Goal: Transaction & Acquisition: Purchase product/service

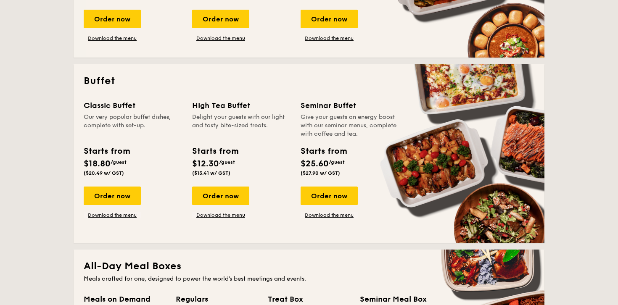
scroll to position [255, 0]
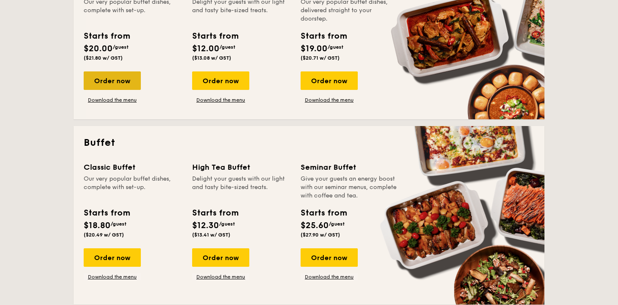
click at [127, 83] on div "Order now" at bounding box center [112, 80] width 57 height 18
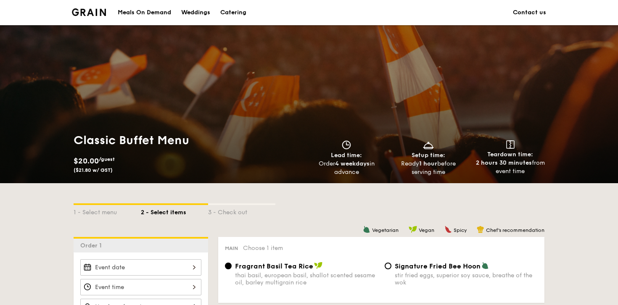
scroll to position [150, 0]
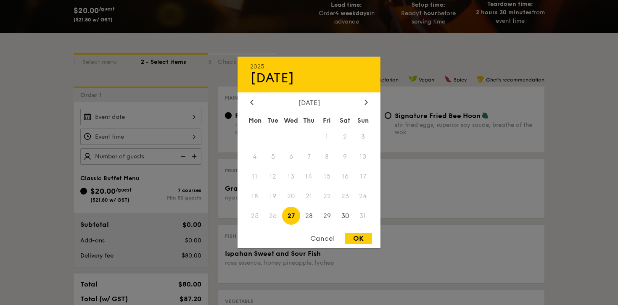
click at [136, 119] on div "2025 Aug 27 August 2025 Mon Tue Wed Thu Fri Sat Sun 1 2 3 4 5 6 7 8 9 10 11 12 …" at bounding box center [140, 117] width 121 height 16
click at [365, 103] on icon at bounding box center [366, 102] width 3 height 5
click at [253, 108] on div "September 2025 Mon Tue Wed Thu Fri Sat Sun 1 2 3 4 5 6 7 8 9 10 11 12 13 14 15 …" at bounding box center [308, 163] width 143 height 128
click at [250, 101] on icon at bounding box center [251, 101] width 3 height 5
click at [342, 216] on span "30" at bounding box center [345, 216] width 18 height 18
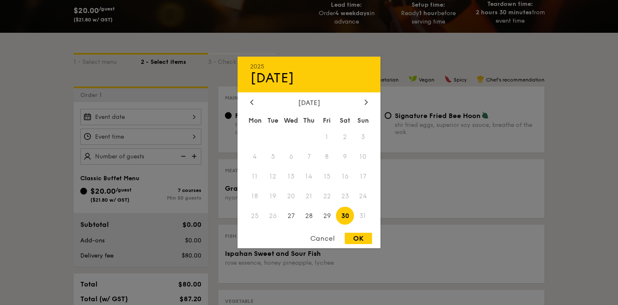
click at [355, 241] on div "OK" at bounding box center [357, 238] width 27 height 11
type input "Aug 30, 2025"
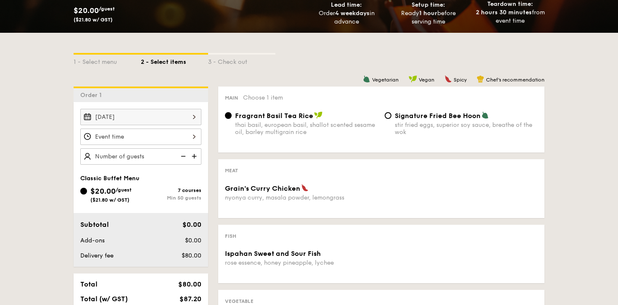
click at [140, 138] on div at bounding box center [140, 137] width 121 height 16
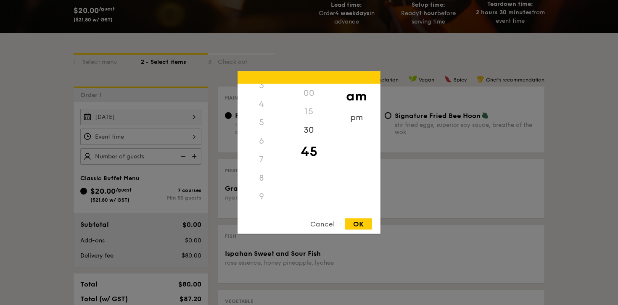
scroll to position [44, 0]
click at [263, 160] on div "6" at bounding box center [260, 160] width 47 height 18
click at [259, 159] on div "6" at bounding box center [260, 160] width 47 height 18
click at [265, 163] on div "6" at bounding box center [260, 160] width 47 height 18
click at [356, 113] on div "pm" at bounding box center [355, 120] width 47 height 24
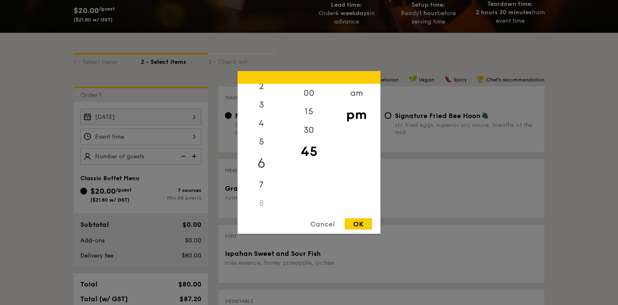
click at [257, 166] on div "6" at bounding box center [260, 163] width 47 height 24
click at [309, 132] on div "30" at bounding box center [308, 133] width 47 height 24
click at [357, 226] on div "OK" at bounding box center [357, 223] width 27 height 11
type input "6:30PM"
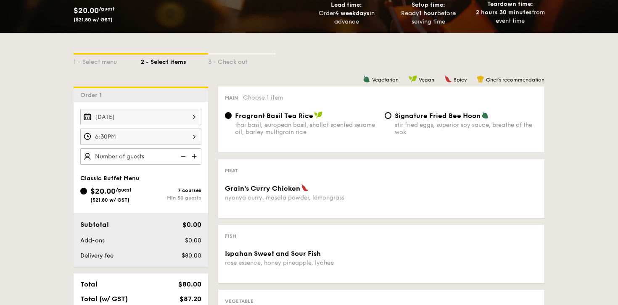
click at [195, 157] on img at bounding box center [195, 156] width 13 height 16
click at [197, 157] on img at bounding box center [195, 156] width 13 height 16
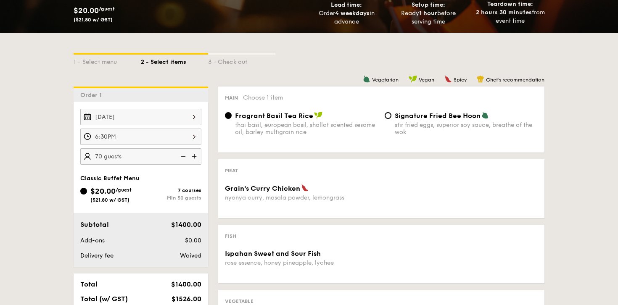
click at [197, 157] on img at bounding box center [195, 156] width 13 height 16
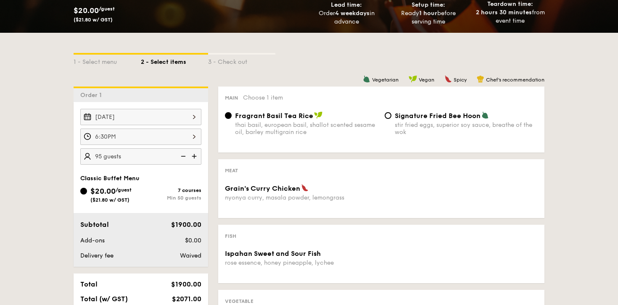
click at [197, 157] on img at bounding box center [195, 156] width 13 height 16
type input "100 guests"
click at [234, 204] on div "Grain's Curry Chicken nyonya curry, masala powder, lemongrass" at bounding box center [380, 197] width 319 height 27
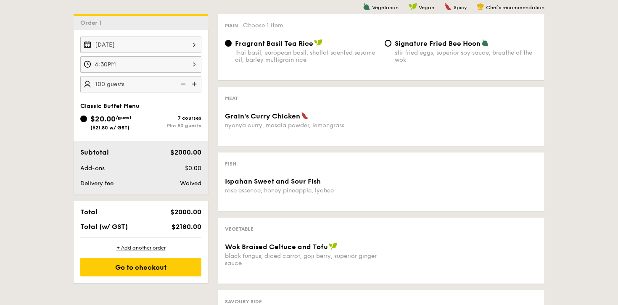
scroll to position [228, 0]
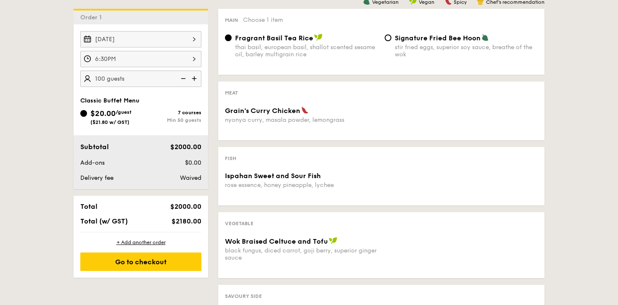
click at [266, 20] on span "Choose 1 item" at bounding box center [263, 19] width 40 height 7
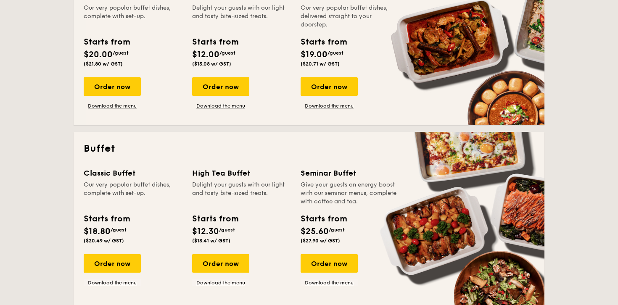
scroll to position [265, 0]
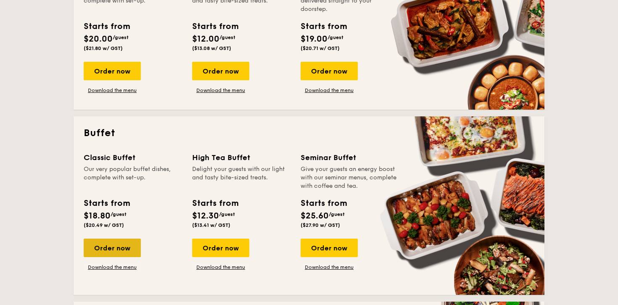
click at [126, 239] on div "Order now" at bounding box center [112, 248] width 57 height 18
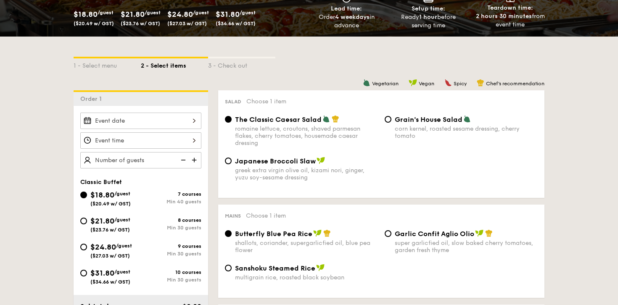
scroll to position [237, 0]
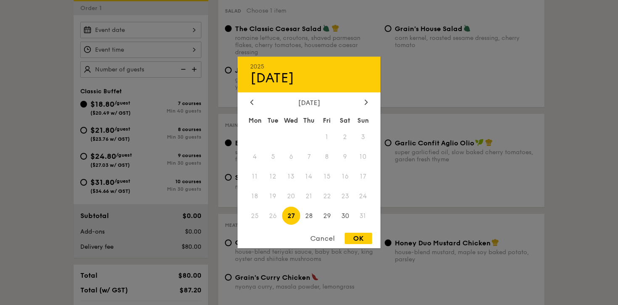
click at [136, 31] on div "2025 Aug 27 August 2025 Mon Tue Wed Thu Fri Sat Sun 1 2 3 4 5 6 7 8 9 10 11 12 …" at bounding box center [140, 30] width 121 height 16
click at [346, 212] on span "30" at bounding box center [345, 216] width 18 height 18
click at [359, 242] on div "OK" at bounding box center [357, 238] width 27 height 11
type input "Aug 30, 2025"
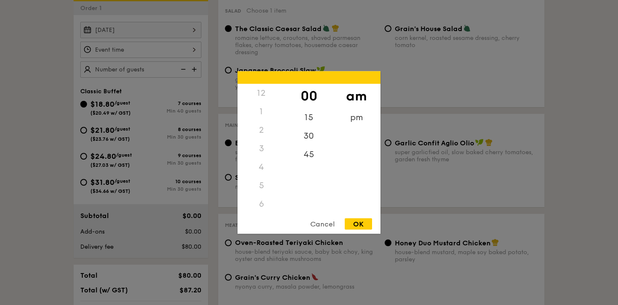
click at [125, 49] on div "12 1 2 3 4 5 6 7 8 9 10 11 00 15 30 45 am pm Cancel OK" at bounding box center [140, 50] width 121 height 16
click at [350, 119] on div "pm" at bounding box center [355, 120] width 47 height 24
click at [259, 115] on div "7" at bounding box center [260, 126] width 47 height 24
click at [259, 107] on div "6" at bounding box center [260, 107] width 47 height 24
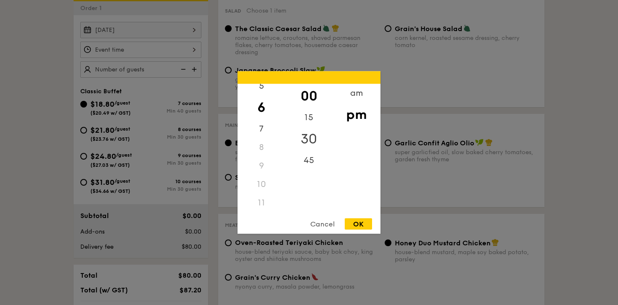
click at [311, 137] on div "30" at bounding box center [308, 139] width 47 height 24
click at [359, 221] on div "OK" at bounding box center [357, 223] width 27 height 11
type input "6:30PM"
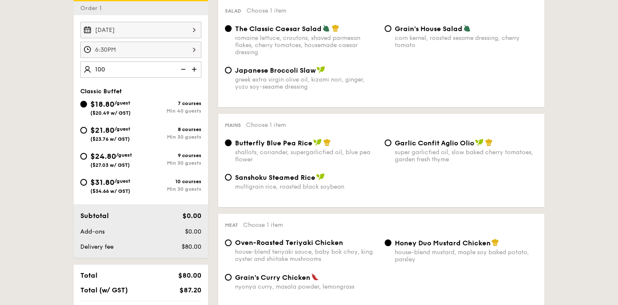
type input "100 guests"
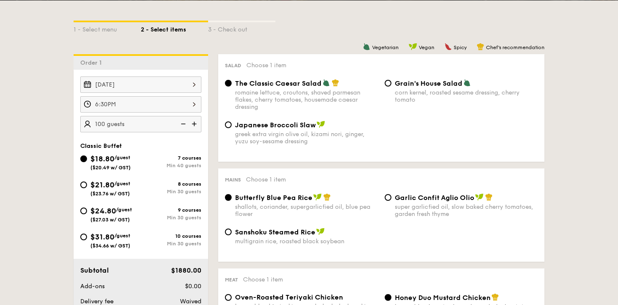
scroll to position [182, 0]
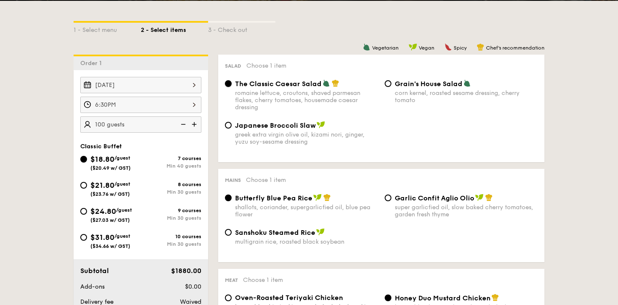
click at [230, 86] on input "The Classic Caesar Salad romaine lettuce, croutons, shaved parmesan flakes, che…" at bounding box center [228, 83] width 7 height 7
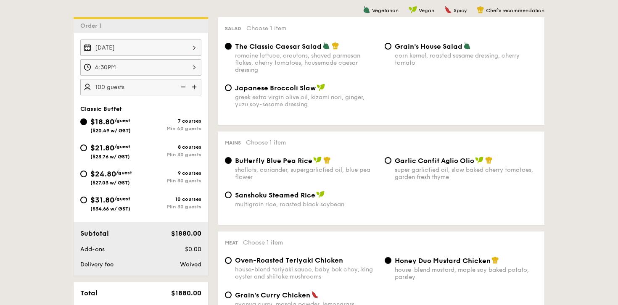
scroll to position [221, 0]
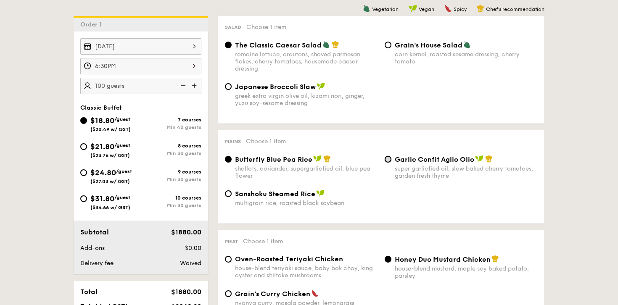
click at [388, 160] on input "Garlic Confit Aglio Olio super garlicfied oil, slow baked cherry tomatoes, gard…" at bounding box center [387, 159] width 7 height 7
radio input "true"
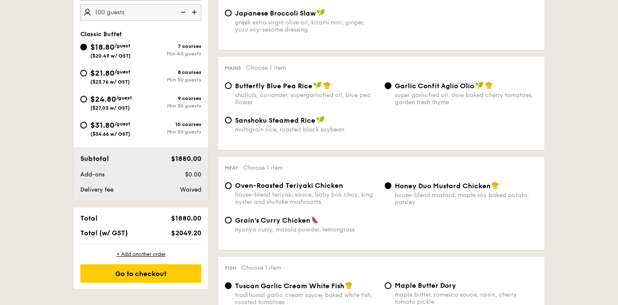
scroll to position [297, 0]
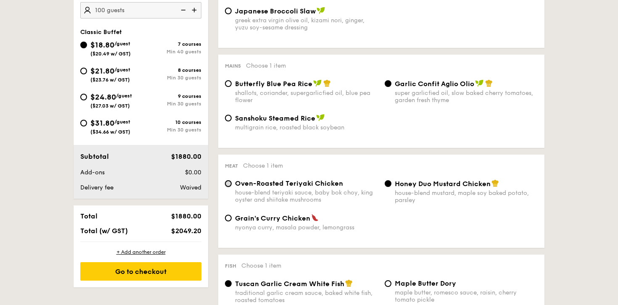
click at [226, 184] on input "Oven-Roasted Teriyaki Chicken house-blend teriyaki sauce, baby bok choy, king o…" at bounding box center [228, 183] width 7 height 7
radio input "true"
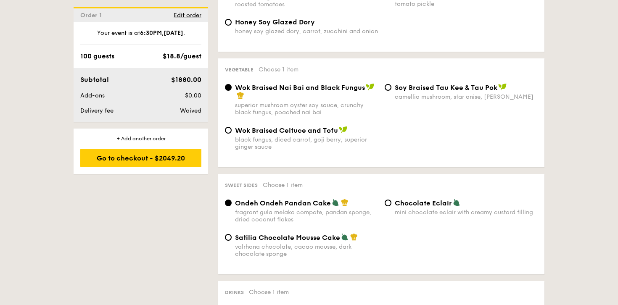
scroll to position [594, 0]
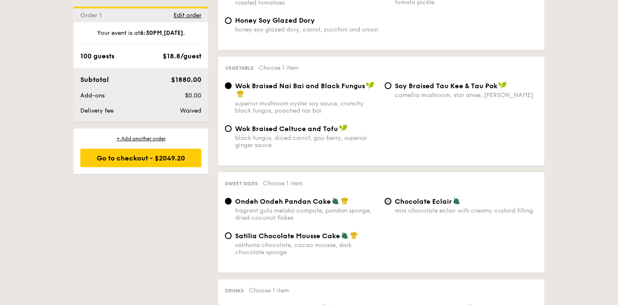
click at [386, 205] on input "Chocolate Eclair mini chocolate eclair with creamy custard filling" at bounding box center [387, 201] width 7 height 7
radio input "true"
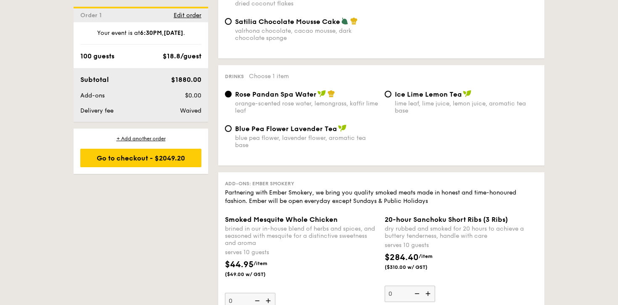
scroll to position [829, 0]
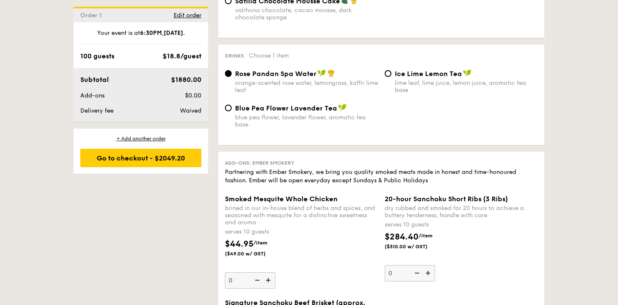
click at [392, 77] on div "Ice Lime Lemon Tea lime leaf, lime juice, lemon juice, aromatic tea base" at bounding box center [461, 81] width 160 height 24
click at [388, 84] on div "Ice Lime Lemon Tea lime leaf, lime juice, lemon juice, aromatic tea base" at bounding box center [461, 81] width 160 height 24
click at [388, 77] on input "Ice Lime Lemon Tea lime leaf, lime juice, lemon juice, aromatic tea base" at bounding box center [387, 73] width 7 height 7
radio input "true"
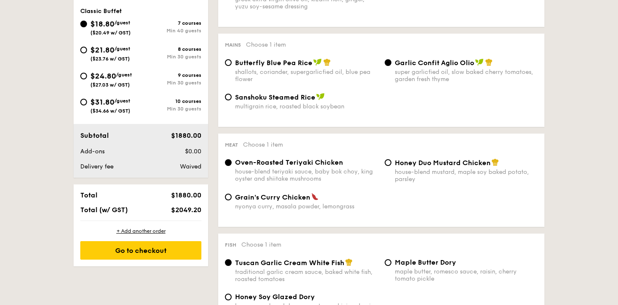
scroll to position [318, 0]
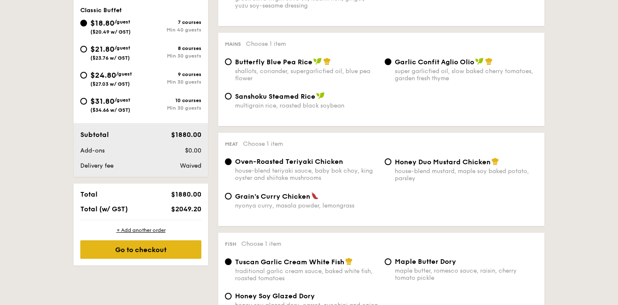
click at [159, 252] on div "Go to checkout" at bounding box center [140, 249] width 121 height 18
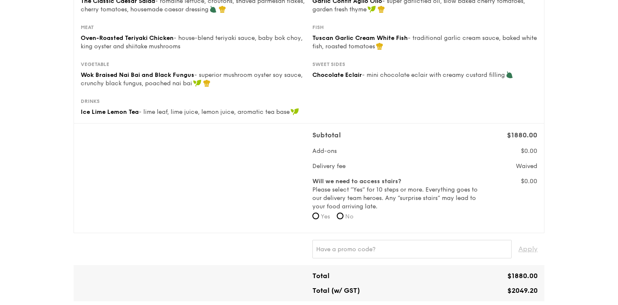
scroll to position [149, 0]
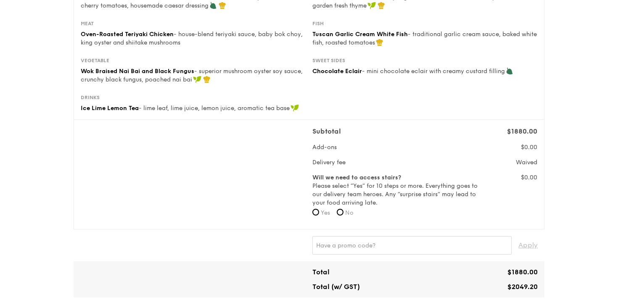
click at [346, 213] on label "No" at bounding box center [344, 213] width 17 height 8
click at [343, 213] on input "No" at bounding box center [339, 212] width 7 height 7
radio input "true"
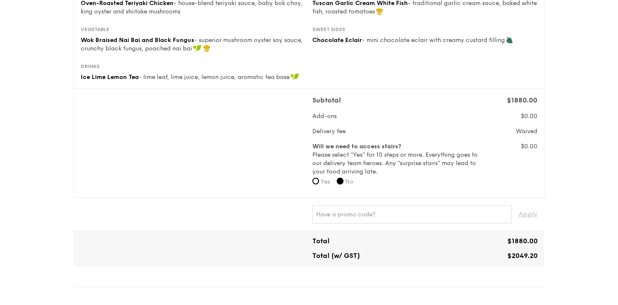
scroll to position [219, 0]
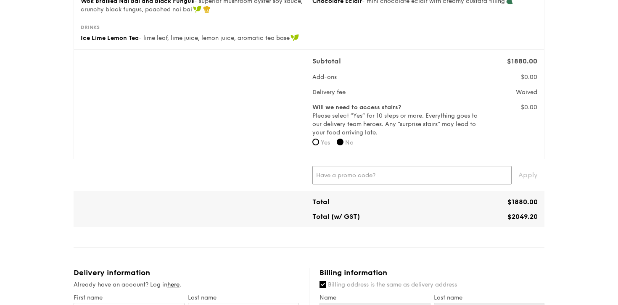
click at [352, 181] on input "text" at bounding box center [411, 175] width 199 height 18
click at [436, 171] on input "text" at bounding box center [411, 175] width 199 height 18
click at [475, 179] on input "text" at bounding box center [411, 175] width 199 height 18
paste input "GENECO16CA"
click at [530, 174] on span "Apply" at bounding box center [527, 175] width 19 height 18
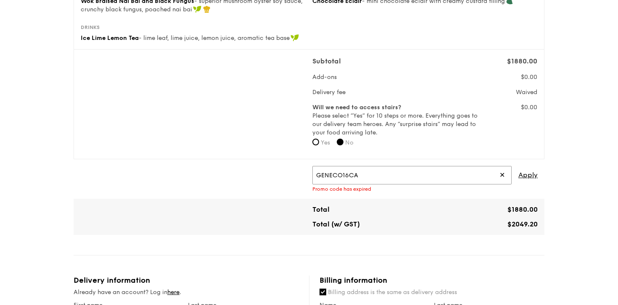
click at [413, 171] on input "GENECO16CA" at bounding box center [411, 175] width 199 height 18
paste input "RF277205"
type input "RF277205"
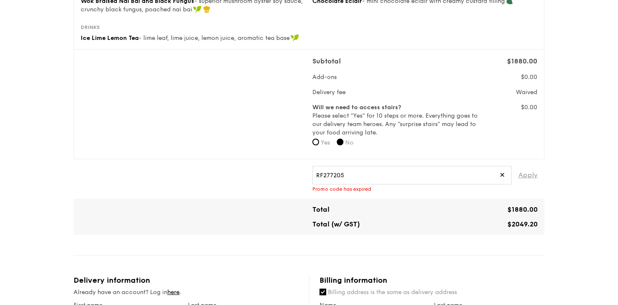
click at [527, 179] on span "Apply" at bounding box center [527, 175] width 19 height 18
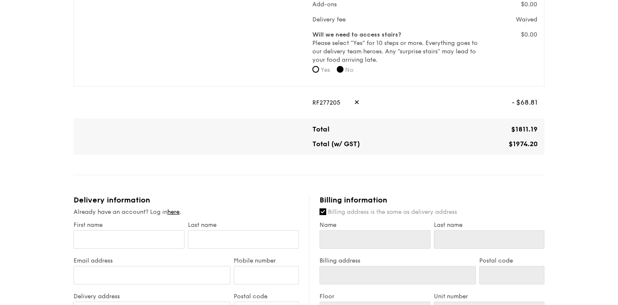
scroll to position [366, 0]
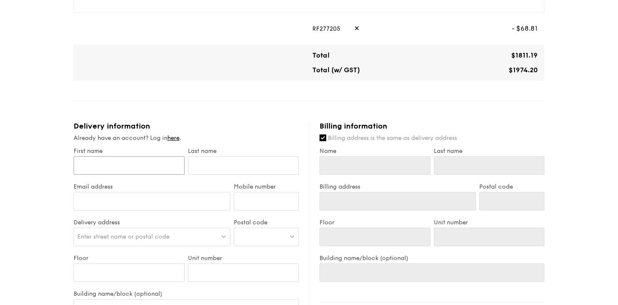
click at [116, 163] on input "First name" at bounding box center [129, 165] width 111 height 18
type input "S"
type input "St"
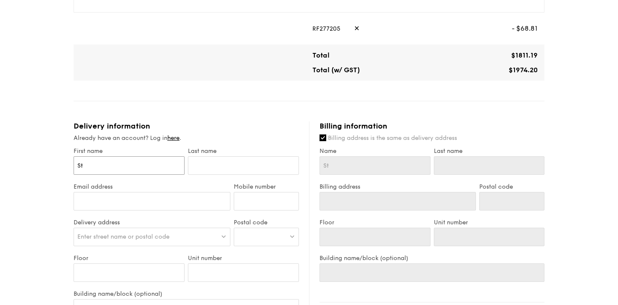
type input "Ste"
type input "Stef"
type input "Steff"
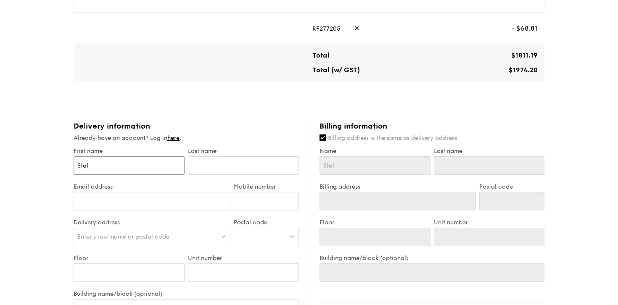
type input "Steff"
type input "Steffi"
type input "C"
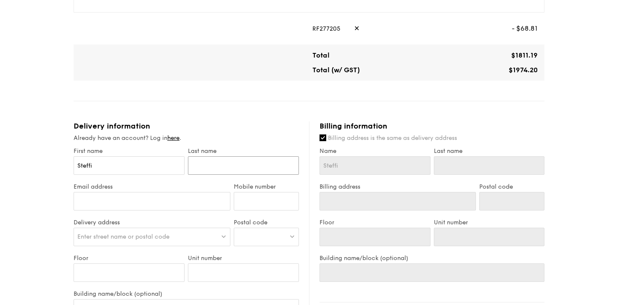
type input "C"
type input "Ch"
type input "Cha"
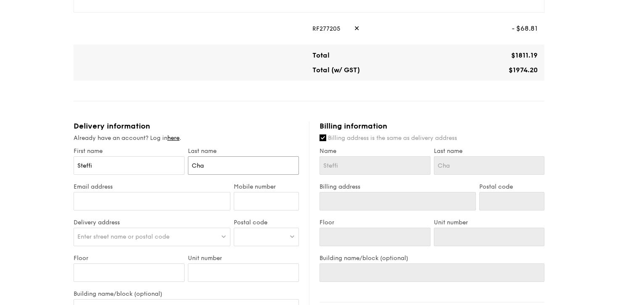
type input "Chan"
type input "steffi.chan@revltraining.sg"
type input "96512439"
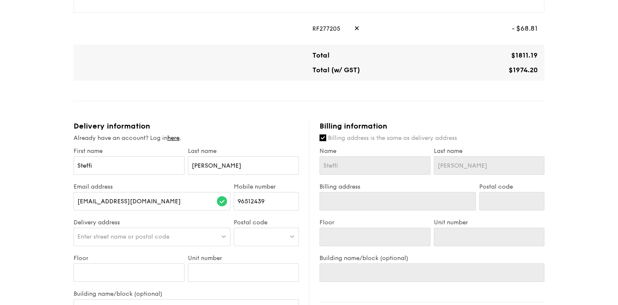
click at [113, 241] on div "Enter street name or postal code" at bounding box center [152, 237] width 157 height 18
click at [263, 238] on div at bounding box center [266, 237] width 65 height 18
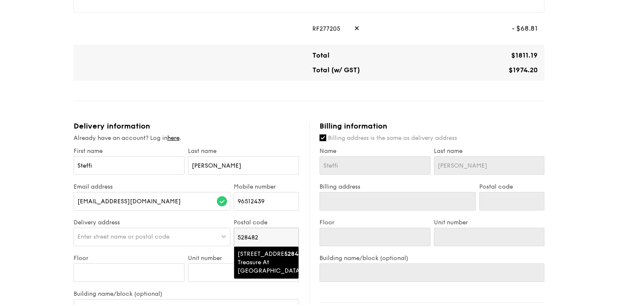
type input "528482"
click at [258, 260] on div "1 Tampines Lane, Treasure At Tampines" at bounding box center [258, 262] width 43 height 25
type input "Treasure At Tampines, 1 Tampines Lane"
type input "528482"
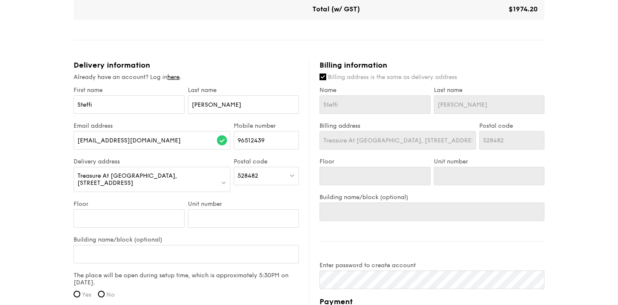
scroll to position [436, 0]
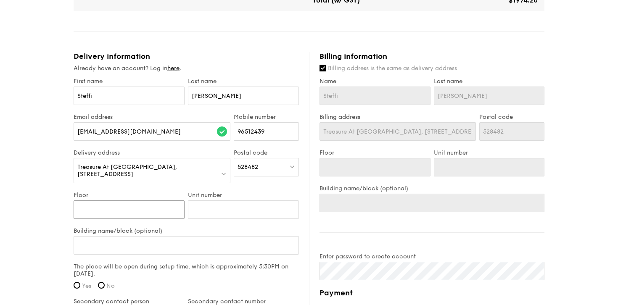
click at [159, 207] on input "Floor" at bounding box center [129, 209] width 111 height 18
click at [148, 237] on input "Building name/block (optional)" at bounding box center [186, 245] width 225 height 18
click at [148, 207] on input "Floor" at bounding box center [129, 209] width 111 height 18
click at [161, 237] on input "Building name/block (optional)" at bounding box center [186, 245] width 225 height 18
type input "F"
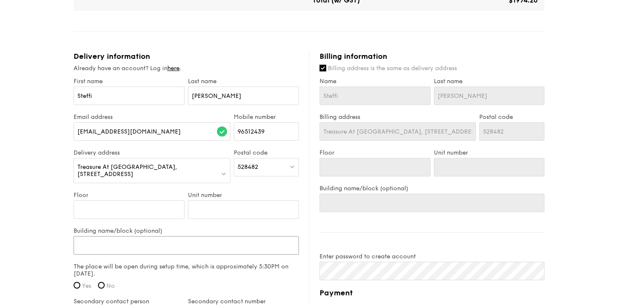
type input "F"
type input "Fu"
type input "F"
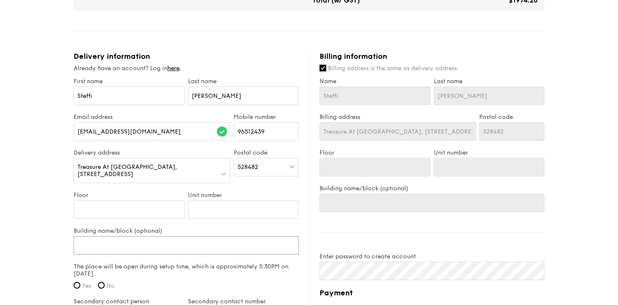
type input "F"
type input "Fu"
type input "Fun"
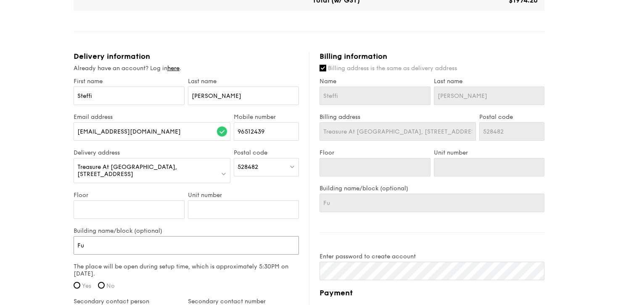
type input "Fun"
type input "Func"
type input "Funct"
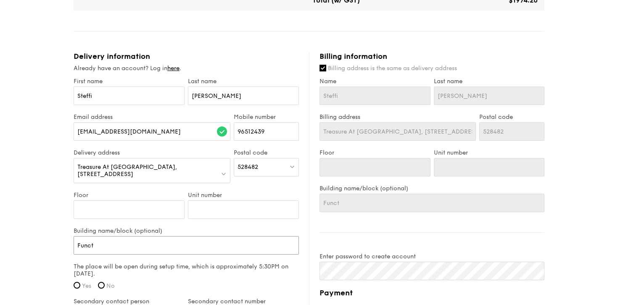
type input "Functi"
type input "Functio"
type input "Function"
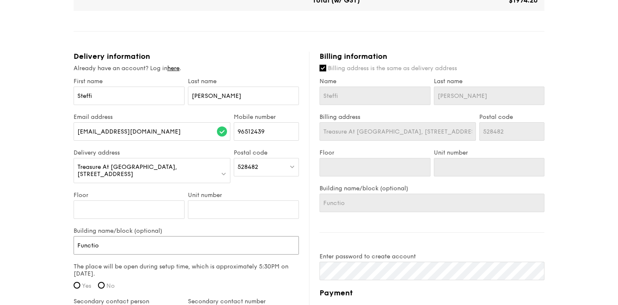
type input "Function"
type input "Function R"
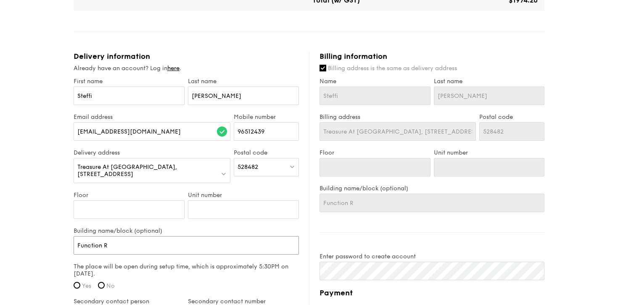
type input "Function Ro"
type input "Function Roo"
type input "Function Room"
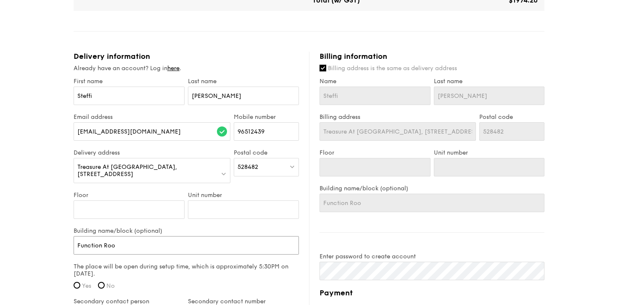
type input "Function Room"
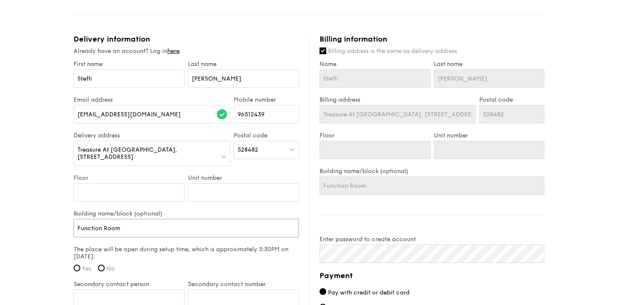
scroll to position [463, 0]
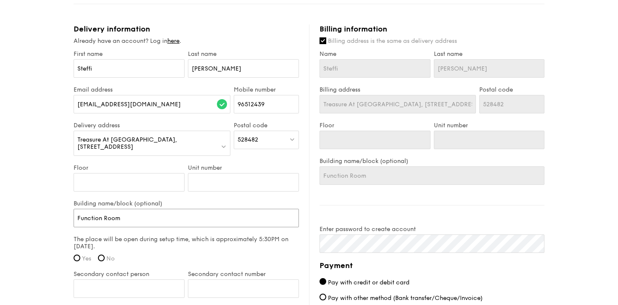
type input "Function Room"
click at [99, 252] on div "The place will be open during setup time, which is approximately 5:30PM on Aug …" at bounding box center [186, 252] width 225 height 32
click at [105, 255] on input "No" at bounding box center [101, 258] width 7 height 7
radio input "true"
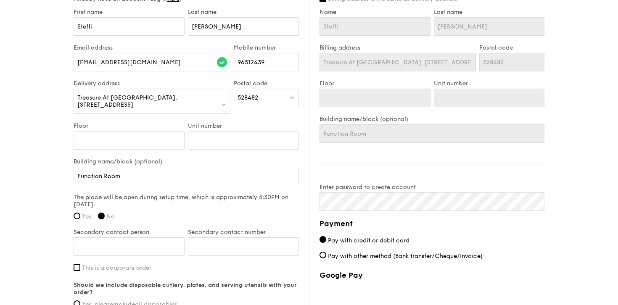
scroll to position [507, 0]
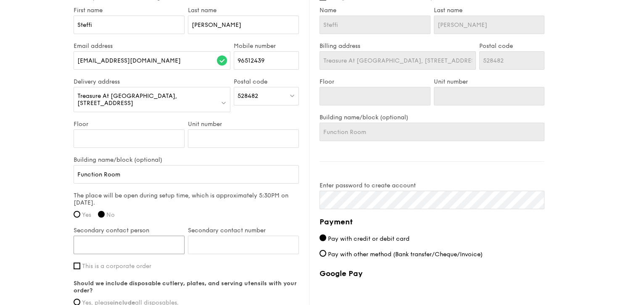
click at [120, 237] on input "Secondary contact person" at bounding box center [129, 245] width 111 height 18
type input "Samuel Tan"
type input "90735441"
click at [133, 203] on div "The place will be open during setup time, which is approximately 5:30PM on Aug …" at bounding box center [186, 208] width 225 height 32
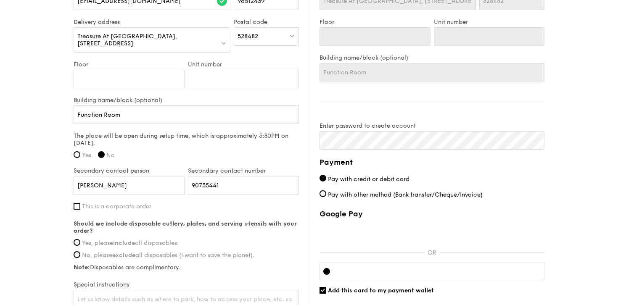
scroll to position [573, 0]
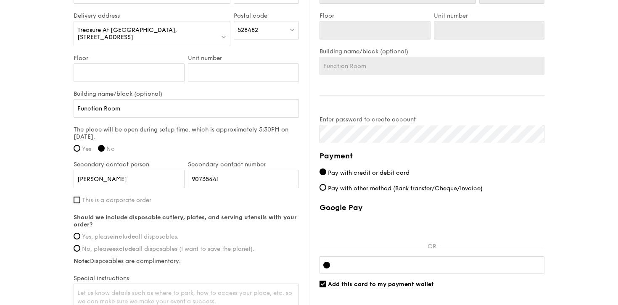
click at [83, 197] on span "This is a corporate order" at bounding box center [116, 200] width 69 height 7
click at [80, 197] on input "This is a corporate order" at bounding box center [77, 200] width 7 height 7
checkbox input "true"
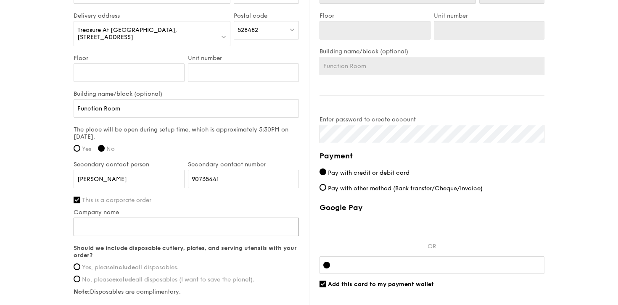
click at [146, 218] on input "Company name" at bounding box center [186, 227] width 225 height 18
type input "HIIT THE BAR PTE LTD"
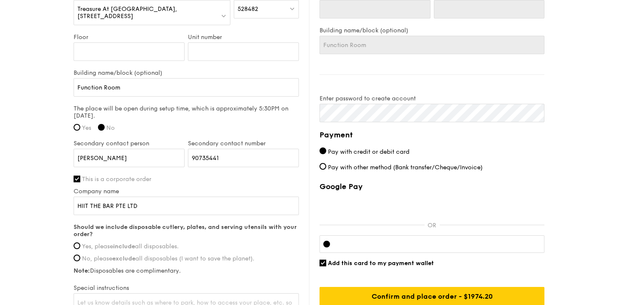
scroll to position [594, 0]
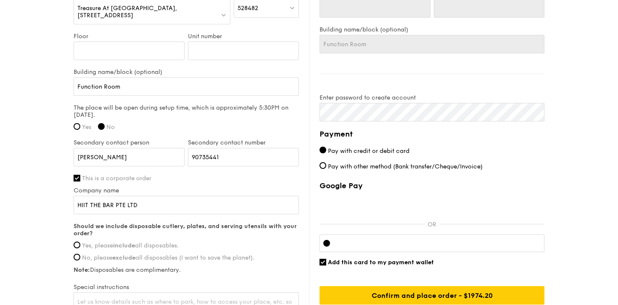
click at [79, 242] on input "Yes, please include all disposables." at bounding box center [77, 245] width 7 height 7
radio input "true"
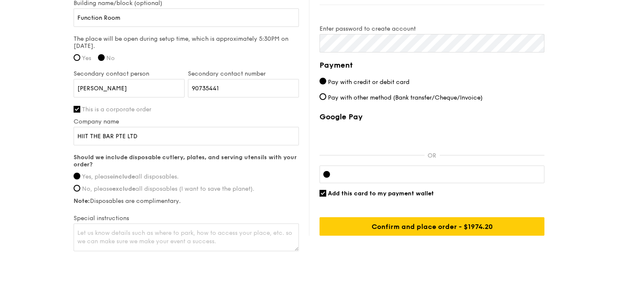
scroll to position [664, 0]
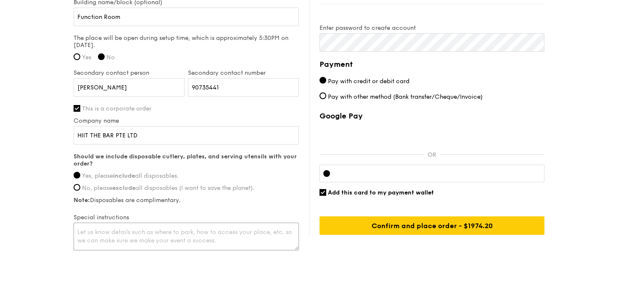
click at [111, 240] on textarea at bounding box center [186, 237] width 225 height 28
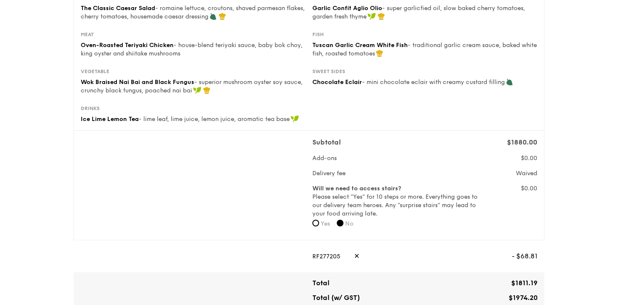
scroll to position [0, 0]
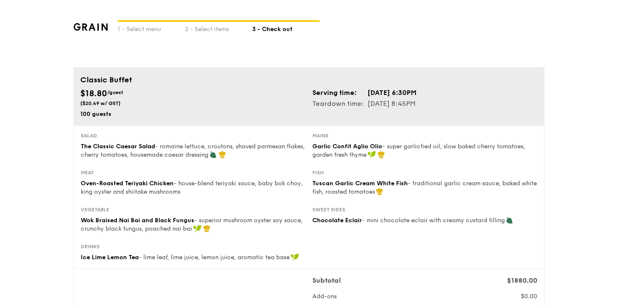
click at [404, 96] on td "Aug 30, 2025, 6:30PM" at bounding box center [392, 92] width 50 height 11
click at [125, 74] on div "Classic Buffet" at bounding box center [308, 80] width 457 height 12
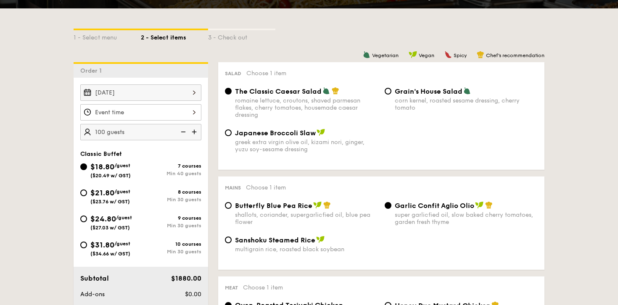
scroll to position [207, 0]
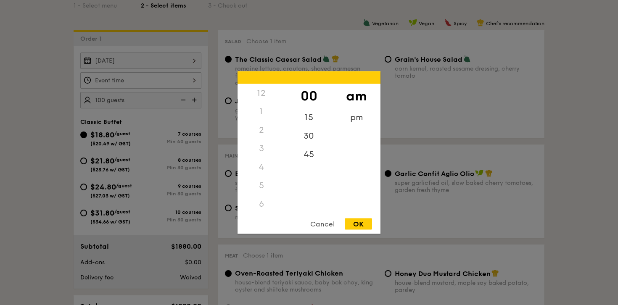
click at [155, 81] on div "12 1 2 3 4 5 6 7 8 9 10 11 00 15 30 45 am pm Cancel OK" at bounding box center [140, 80] width 121 height 16
click at [356, 118] on div "pm" at bounding box center [355, 120] width 47 height 24
click at [265, 110] on div "6" at bounding box center [260, 107] width 47 height 24
click at [317, 155] on div "45" at bounding box center [308, 157] width 47 height 24
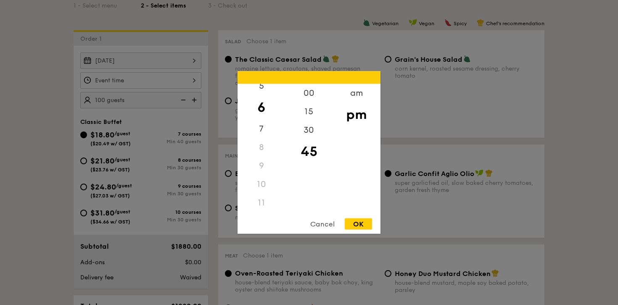
click at [359, 224] on div "OK" at bounding box center [357, 223] width 27 height 11
type input "6:45PM"
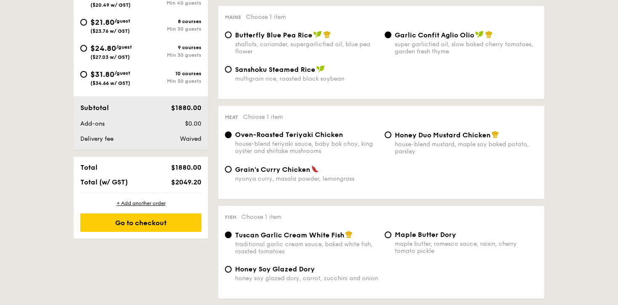
scroll to position [367, 0]
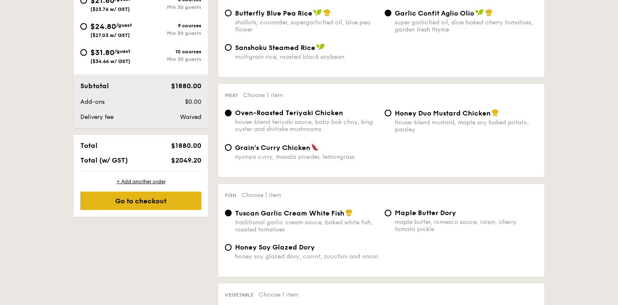
click at [162, 197] on div "Go to checkout" at bounding box center [140, 201] width 121 height 18
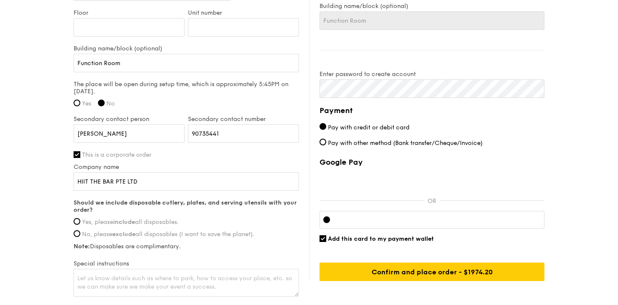
scroll to position [621, 0]
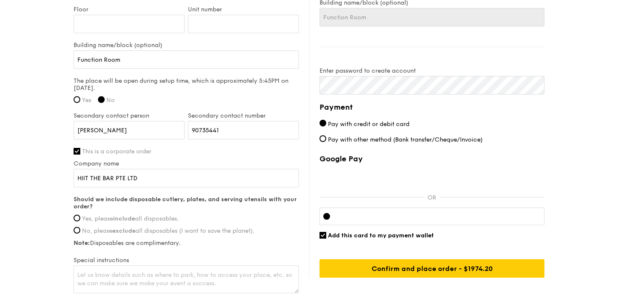
click at [81, 215] on label "Yes, please include all disposables." at bounding box center [186, 218] width 225 height 7
click at [80, 215] on input "Yes, please include all disposables." at bounding box center [77, 218] width 7 height 7
radio input "true"
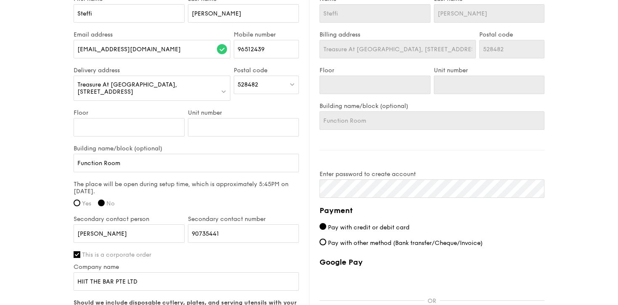
scroll to position [502, 0]
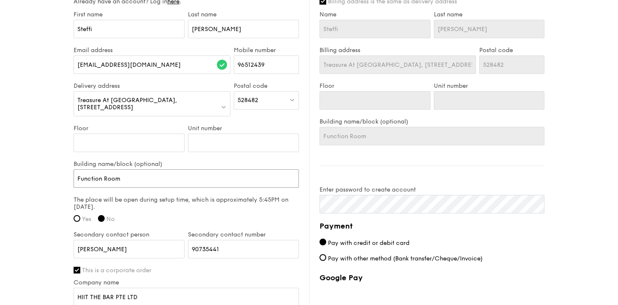
click at [192, 175] on input "Function Room" at bounding box center [186, 178] width 225 height 18
type input "Function Room"
type input "Function Room 1"
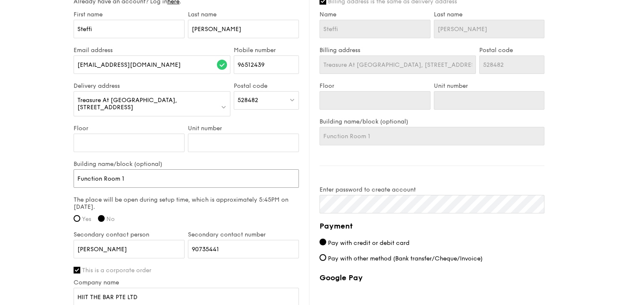
type input "Function Room 1"
type input "Function Room 1 &"
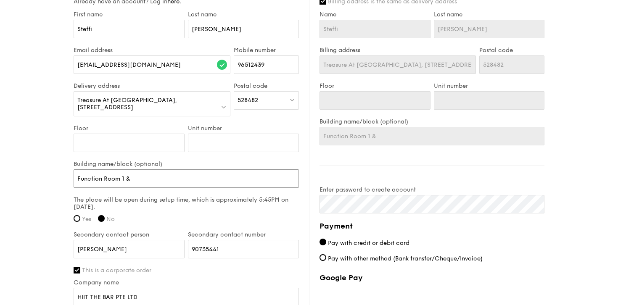
type input "Function Room 1 &"
type input "Function Room 1 & 2"
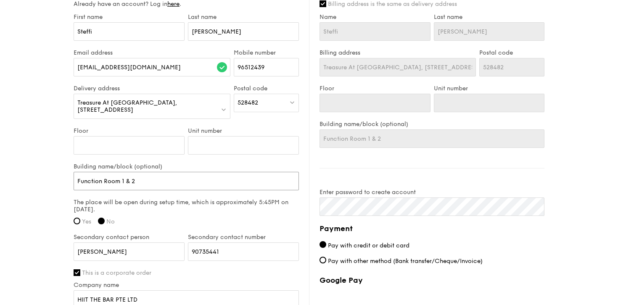
scroll to position [503, 0]
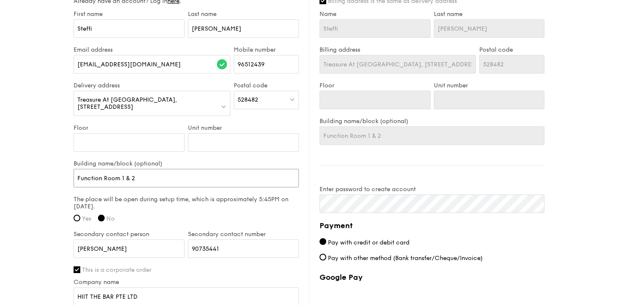
type input "Function Room 1 & 2"
click at [419, 175] on div "Billing information Billing address is the same as delivery address Name Steffi…" at bounding box center [426, 190] width 235 height 412
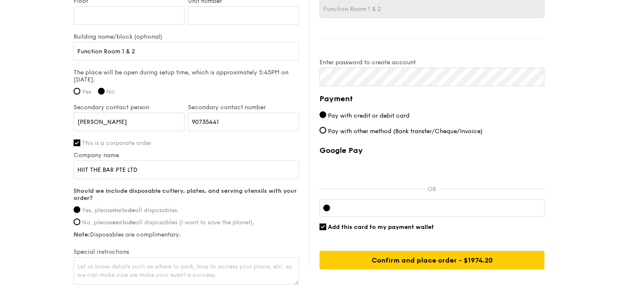
scroll to position [630, 0]
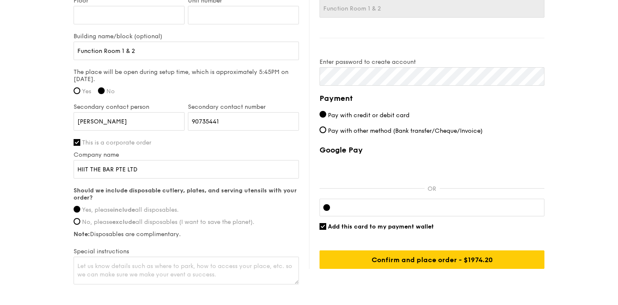
click at [414, 39] on div "Billing information Billing address is the same as delivery address Name Steffi…" at bounding box center [426, 63] width 235 height 412
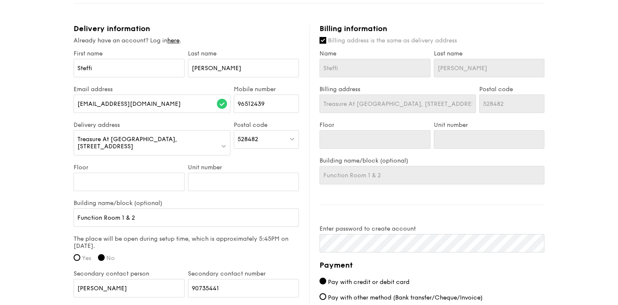
scroll to position [445, 0]
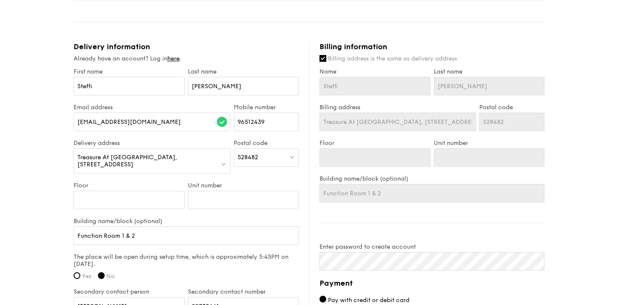
click at [323, 59] on input "Billing address is the same as delivery address" at bounding box center [322, 58] width 7 height 7
checkbox input "false"
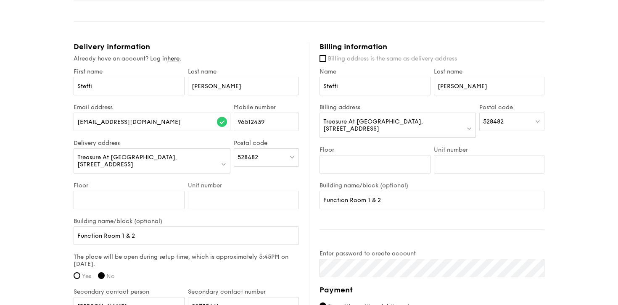
click at [505, 120] on div "528482" at bounding box center [511, 122] width 65 height 18
click at [505, 120] on input "search" at bounding box center [511, 122] width 64 height 18
type input "678265"
click at [503, 140] on div "2 Petir Road" at bounding box center [504, 139] width 43 height 8
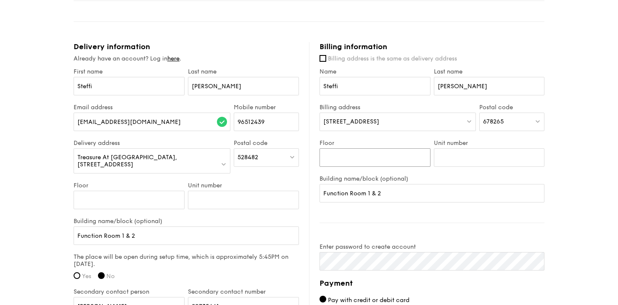
click at [391, 159] on input "Floor" at bounding box center [374, 157] width 111 height 18
type input "#22-05"
click at [378, 160] on input "#22-05" at bounding box center [374, 157] width 111 height 18
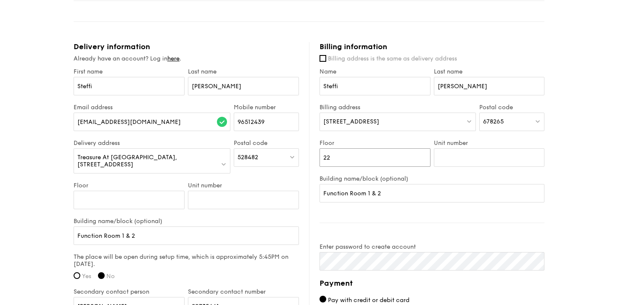
type input "22"
type input "#22-05"
click at [582, 164] on div "1 - Select menu 2 - Select items 3 - Check out Classic Buffet $18.80 /guest ($2…" at bounding box center [309, 30] width 618 height 950
click at [452, 197] on input "Function Room 1 & 2" at bounding box center [431, 193] width 225 height 18
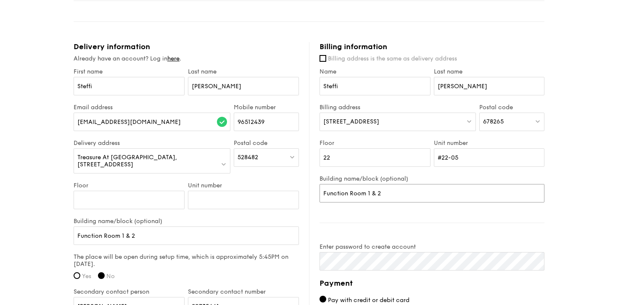
click at [452, 197] on input "Function Room 1 & 2" at bounding box center [431, 193] width 225 height 18
click at [442, 219] on div "Billing information Billing address is the same as delivery address Name Steffi…" at bounding box center [426, 248] width 235 height 412
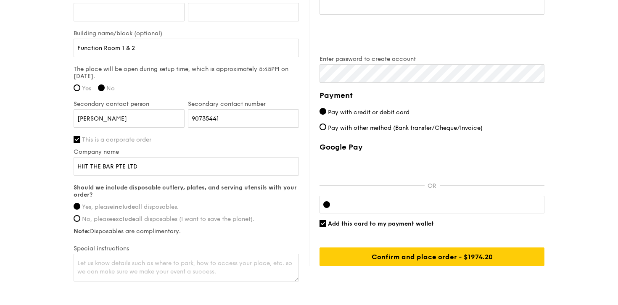
scroll to position [637, 0]
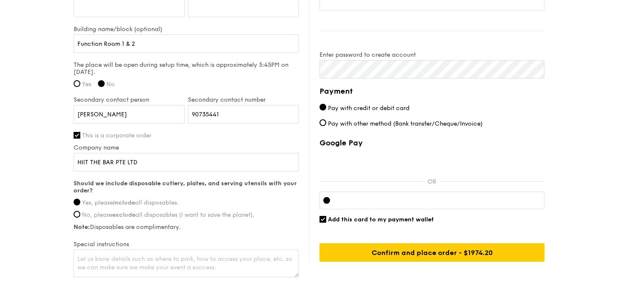
click at [389, 218] on span "Add this card to my payment wallet" at bounding box center [381, 219] width 106 height 7
click at [326, 218] on input "Add this card to my payment wallet" at bounding box center [322, 219] width 7 height 7
checkbox input "false"
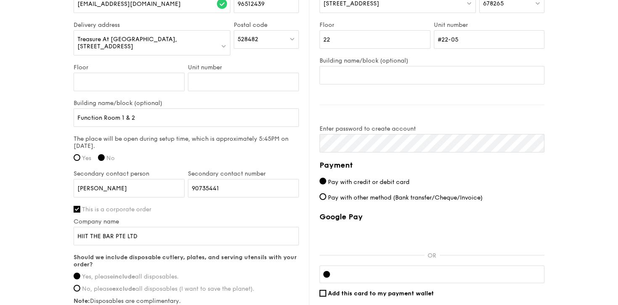
scroll to position [672, 0]
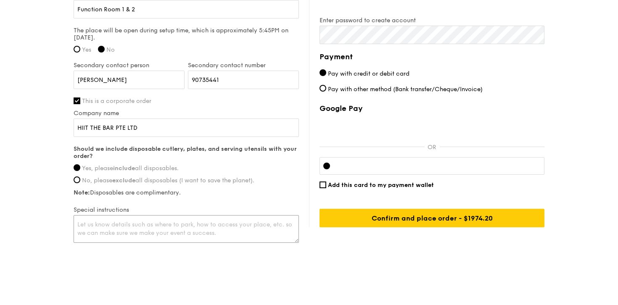
click at [93, 228] on textarea at bounding box center [186, 229] width 225 height 28
type textarea "Function room will open at 6pm"
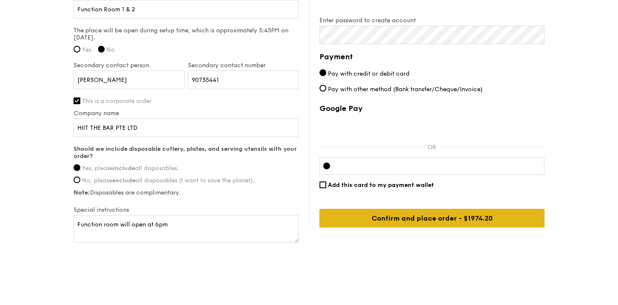
click at [424, 221] on input "Confirm and place order - $2049.20" at bounding box center [431, 218] width 225 height 18
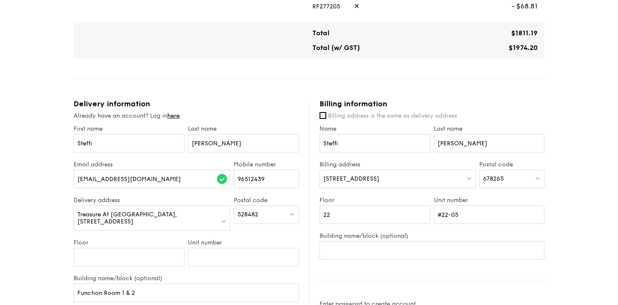
scroll to position [673, 0]
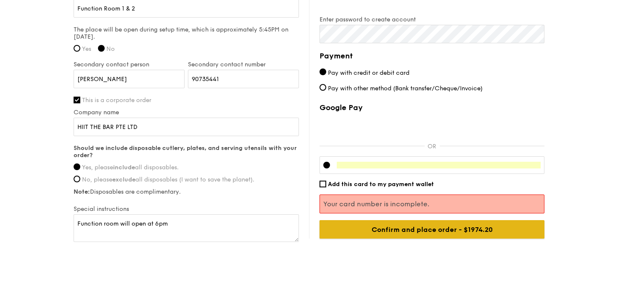
click at [395, 234] on input "Confirm and place order - $2049.20" at bounding box center [431, 229] width 225 height 18
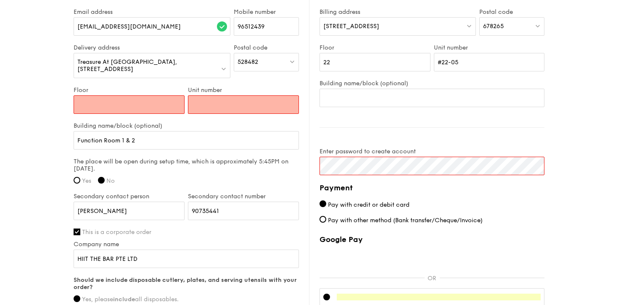
scroll to position [539, 0]
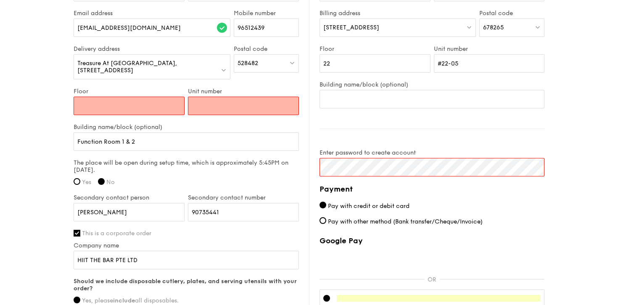
click at [167, 103] on input "Floor" at bounding box center [129, 106] width 111 height 18
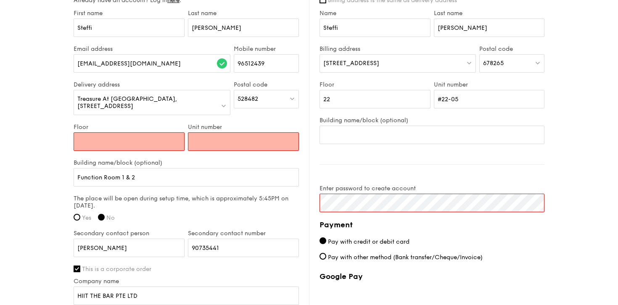
type input ")"
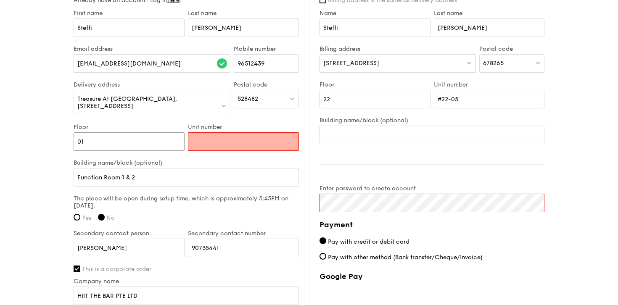
type input "01"
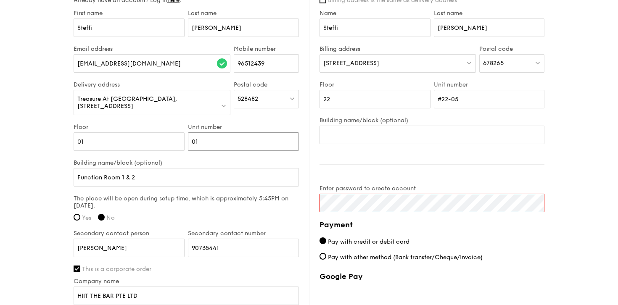
type input "01"
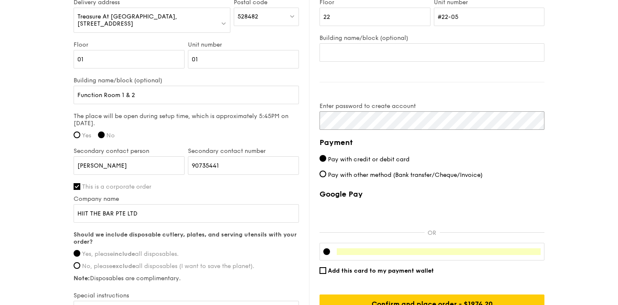
scroll to position [672, 0]
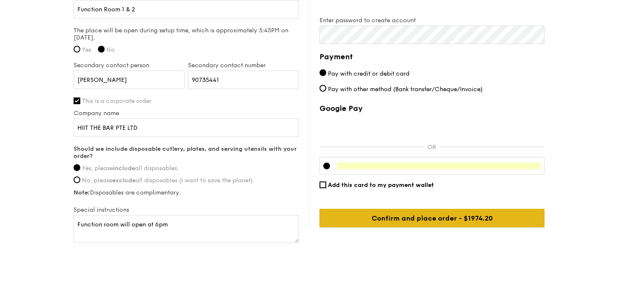
click at [427, 209] on input "Confirm and place order - $2049.20" at bounding box center [431, 218] width 225 height 18
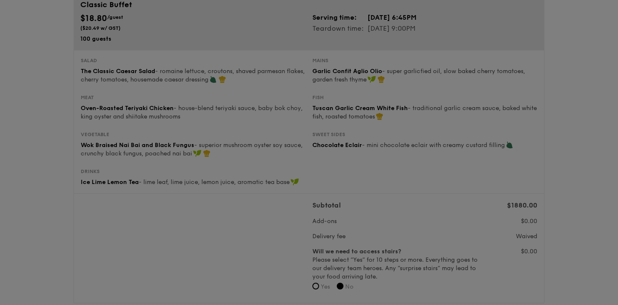
scroll to position [0, 0]
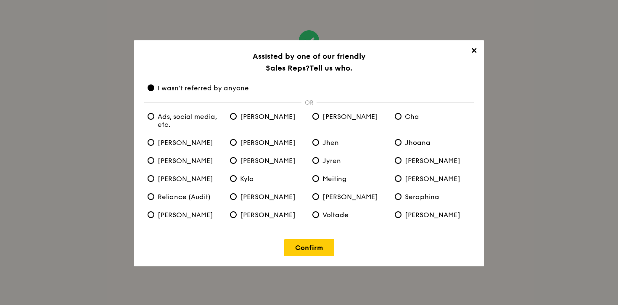
click at [168, 123] on span "Ads, social media, etc." at bounding box center [185, 121] width 76 height 16
click at [154, 120] on etc\ "Ads, social media, etc." at bounding box center [150, 116] width 7 height 7
radio etc\ "true"
click at [197, 88] on span "I wasn't referred by anyone" at bounding box center [197, 88] width 101 height 8
click at [154, 88] on anyone "I wasn't referred by anyone" at bounding box center [150, 87] width 7 height 7
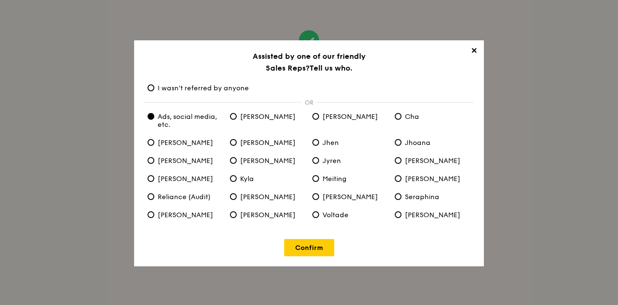
radio anyone "true"
radio etc\ "false"
click at [306, 246] on link "Confirm" at bounding box center [309, 247] width 50 height 17
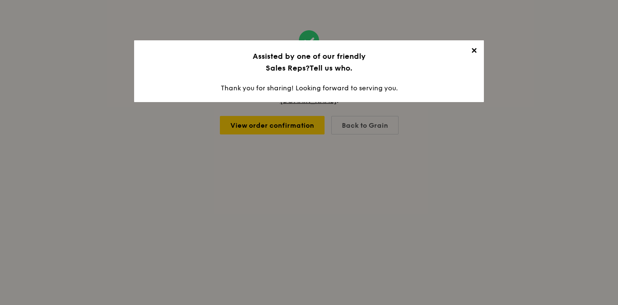
click at [471, 48] on span "✕" at bounding box center [474, 52] width 12 height 12
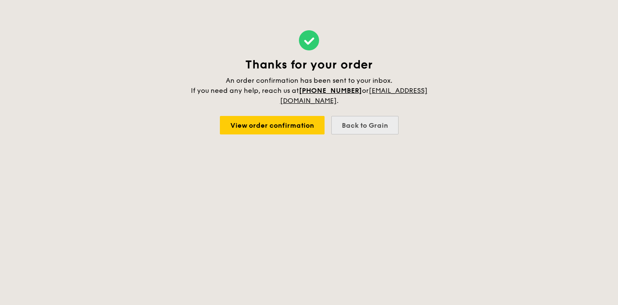
click at [370, 121] on div "Back to Grain" at bounding box center [364, 125] width 67 height 18
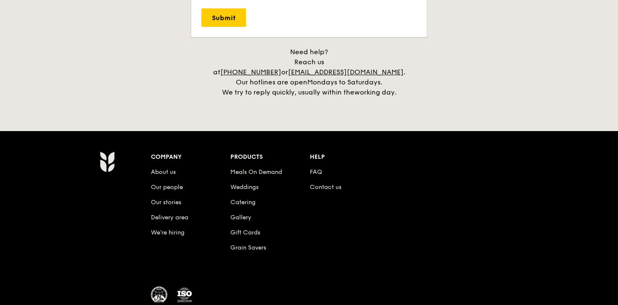
scroll to position [1924, 0]
